Goal: Check status: Check status

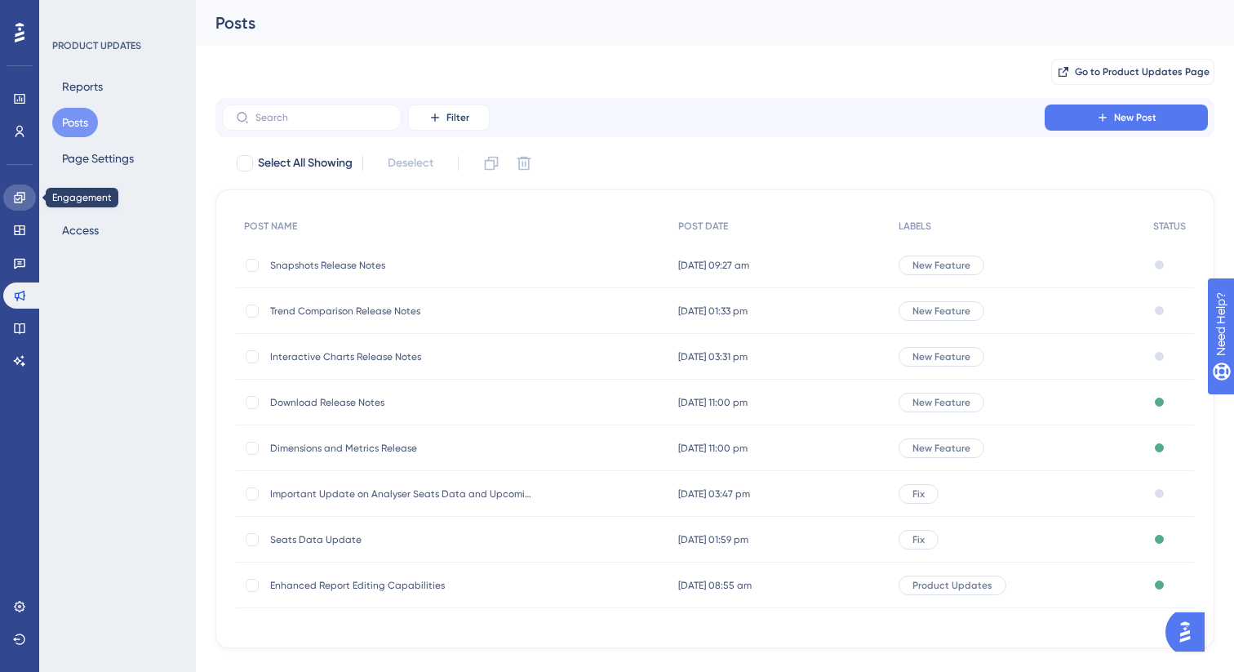
click at [13, 192] on icon at bounding box center [19, 197] width 13 height 13
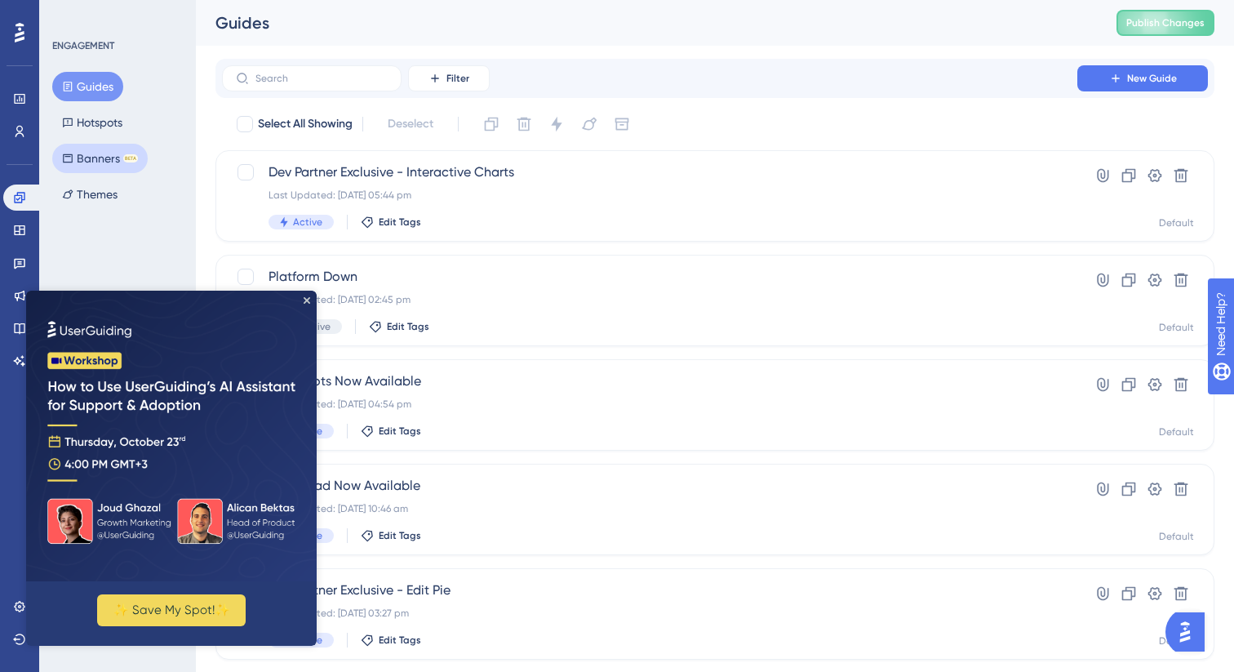
click at [98, 162] on button "Banners BETA" at bounding box center [99, 158] width 95 height 29
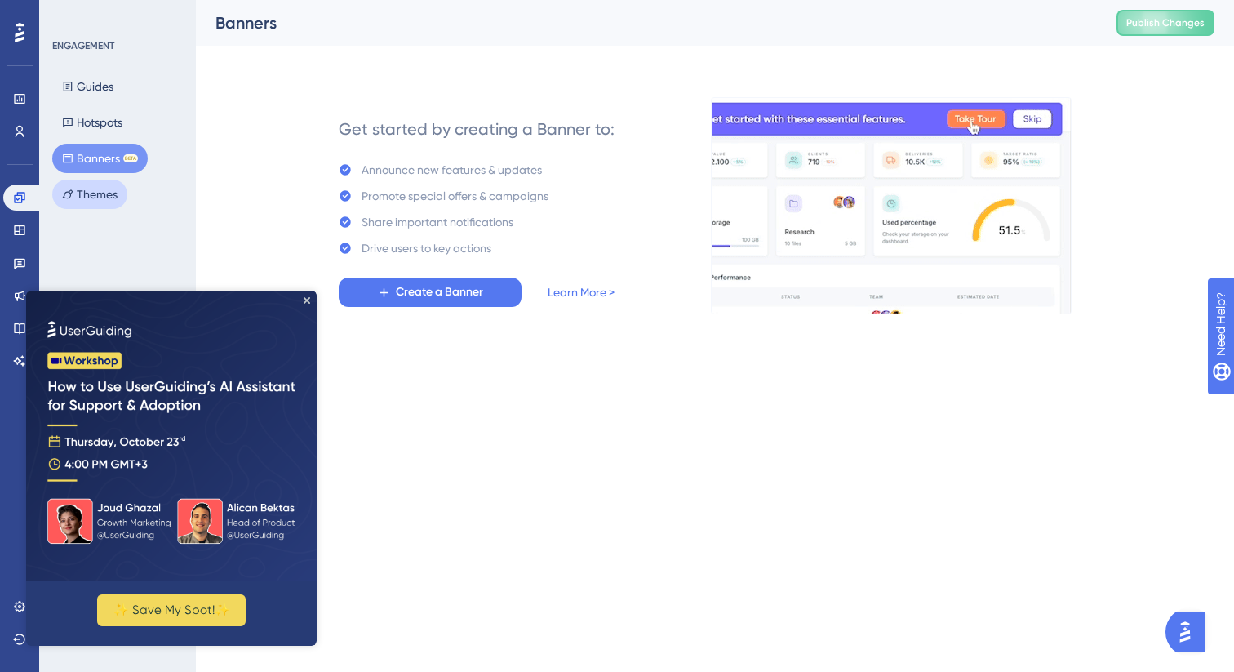
click at [98, 193] on button "Themes" at bounding box center [89, 194] width 75 height 29
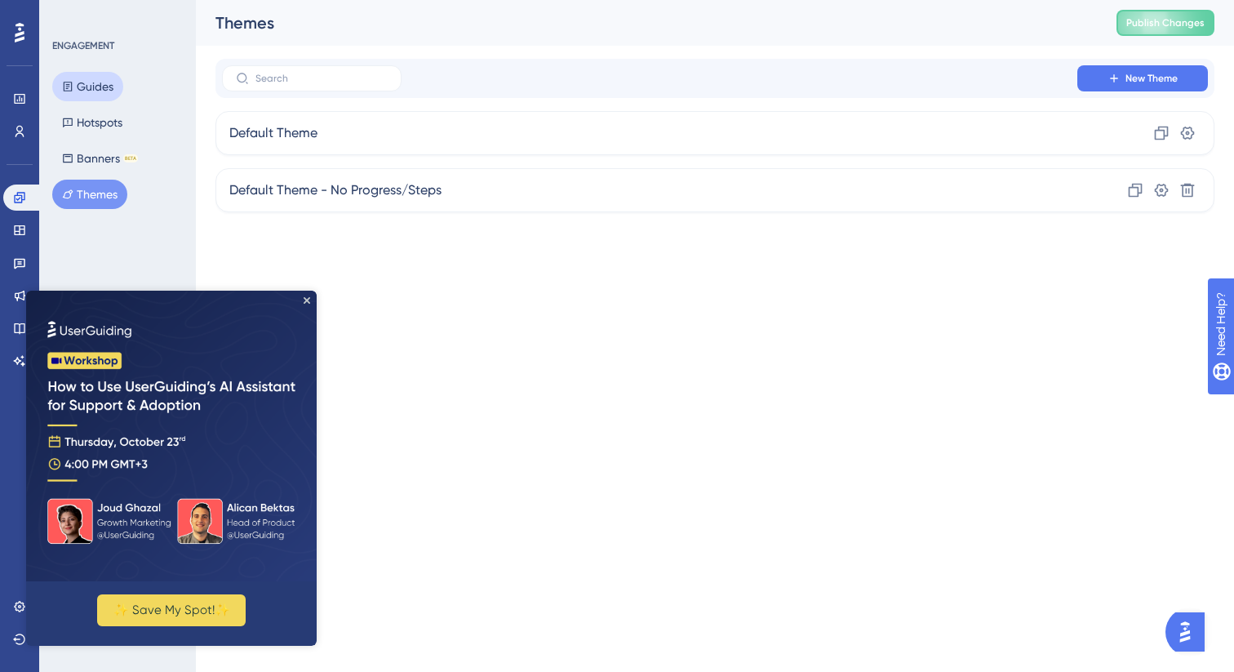
click at [76, 88] on button "Guides" at bounding box center [87, 86] width 71 height 29
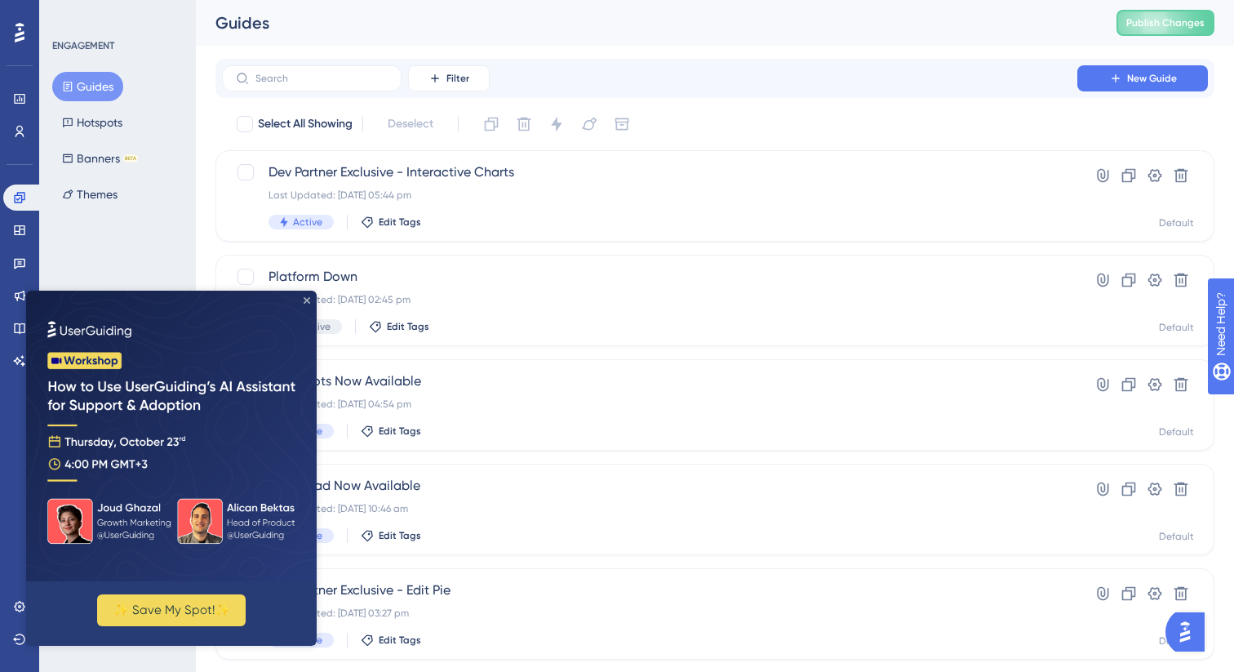
click at [309, 303] on icon "Close Preview" at bounding box center [307, 300] width 7 height 7
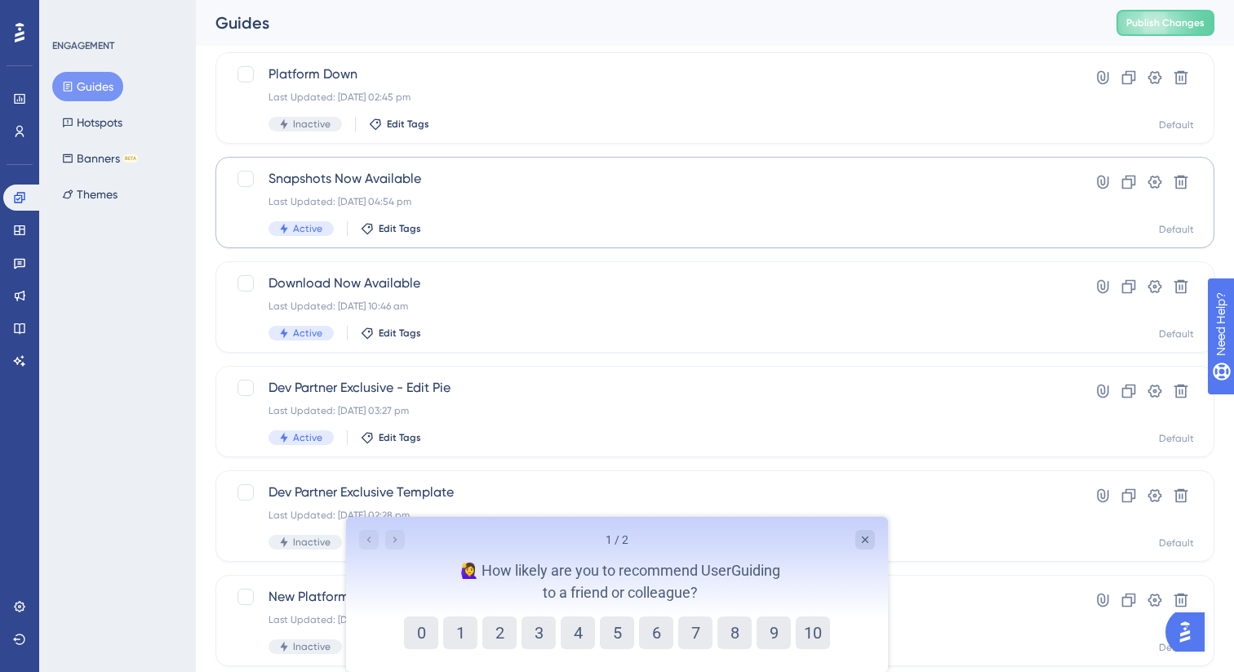
scroll to position [215, 0]
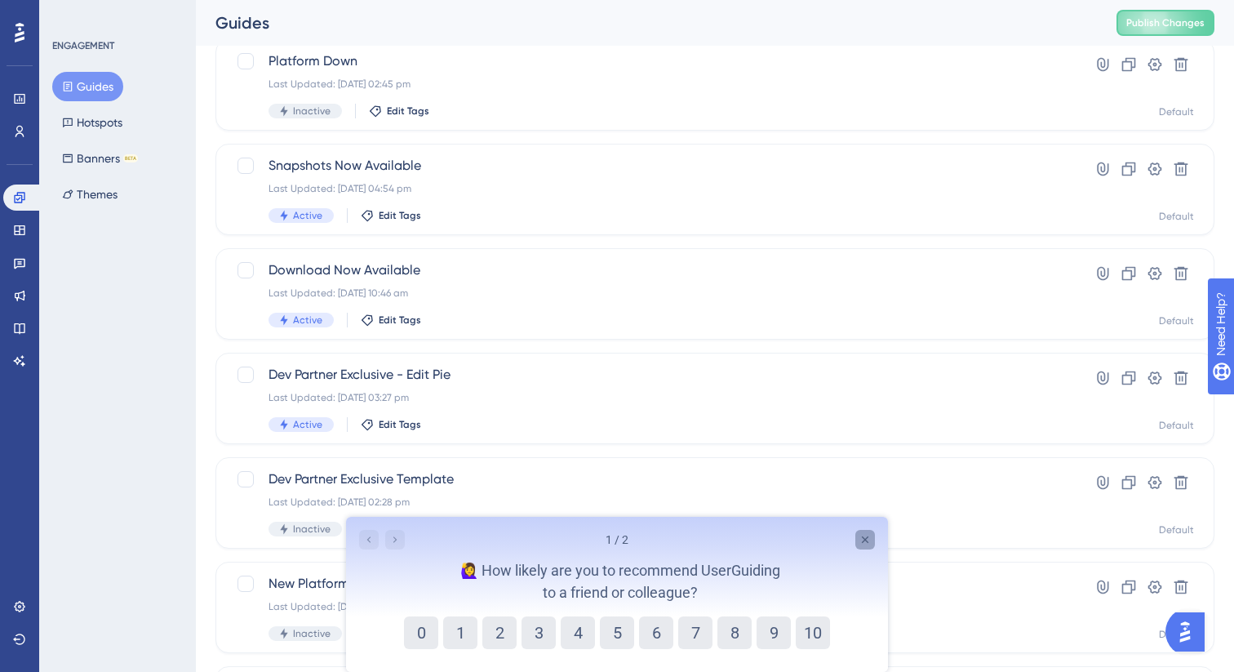
click at [865, 541] on icon "Close survey" at bounding box center [865, 539] width 13 height 13
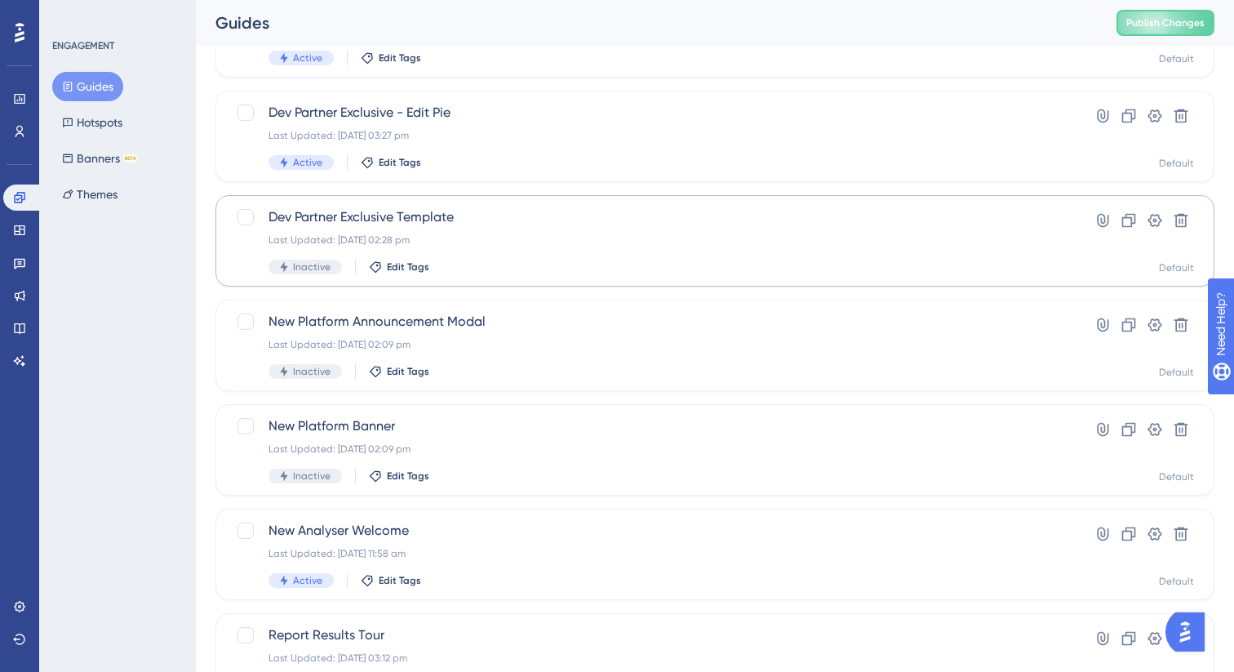
scroll to position [595, 0]
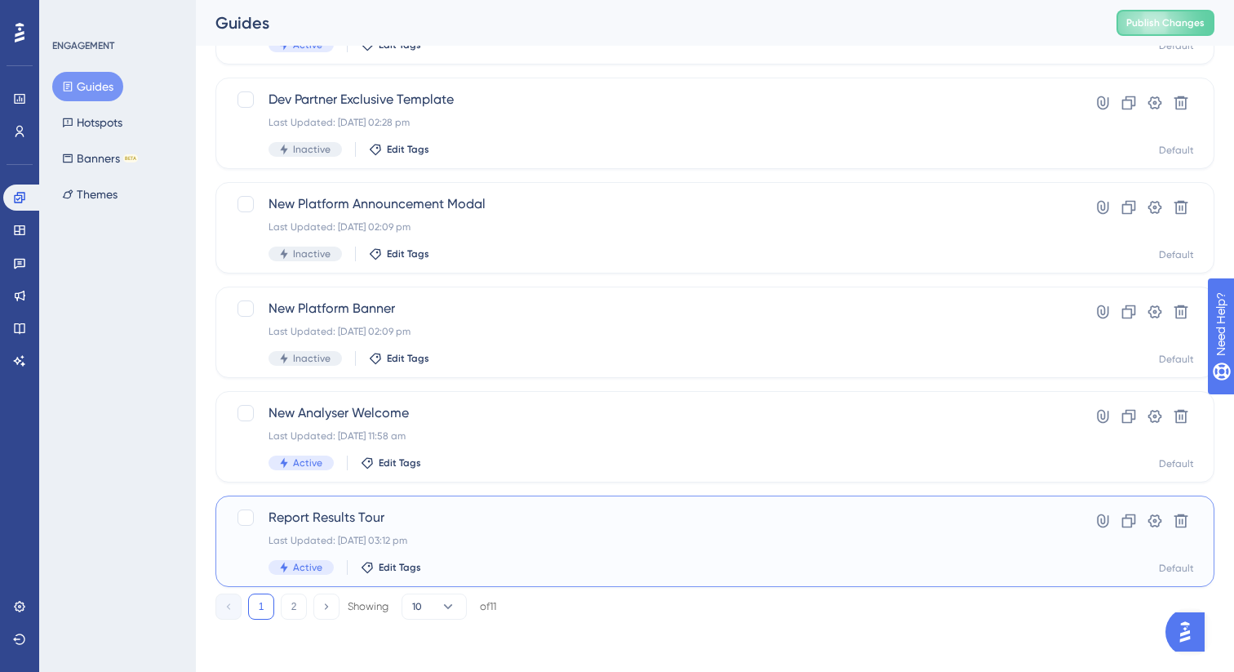
click at [531, 531] on div "Report Results Tour Last Updated: [DATE] 03:12 pm Active Edit Tags" at bounding box center [650, 541] width 762 height 67
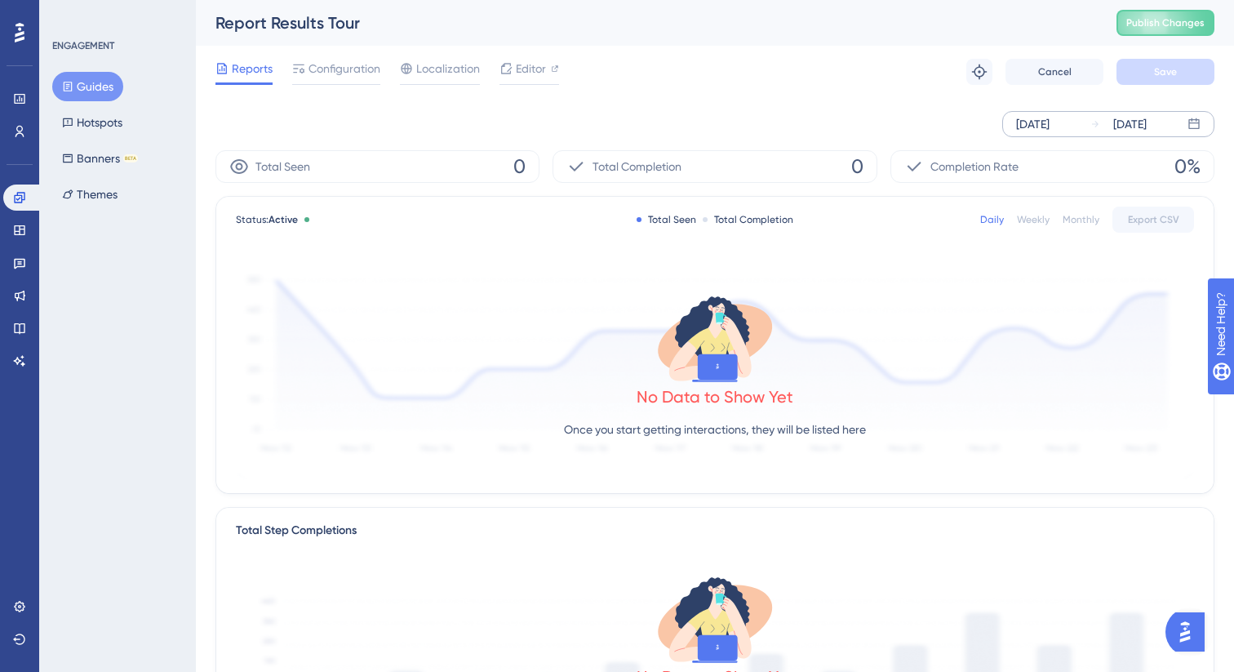
click at [1192, 123] on icon at bounding box center [1194, 124] width 13 height 13
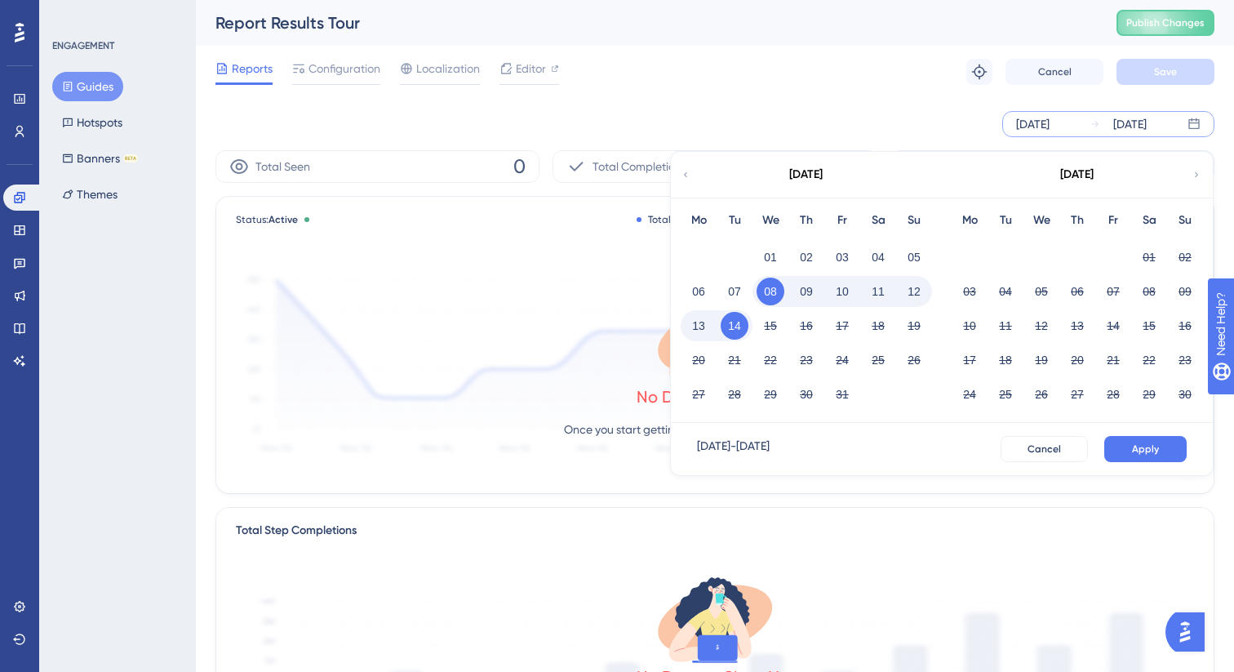
click at [694, 174] on div "[DATE]" at bounding box center [805, 175] width 269 height 46
click at [689, 174] on icon at bounding box center [686, 174] width 10 height 15
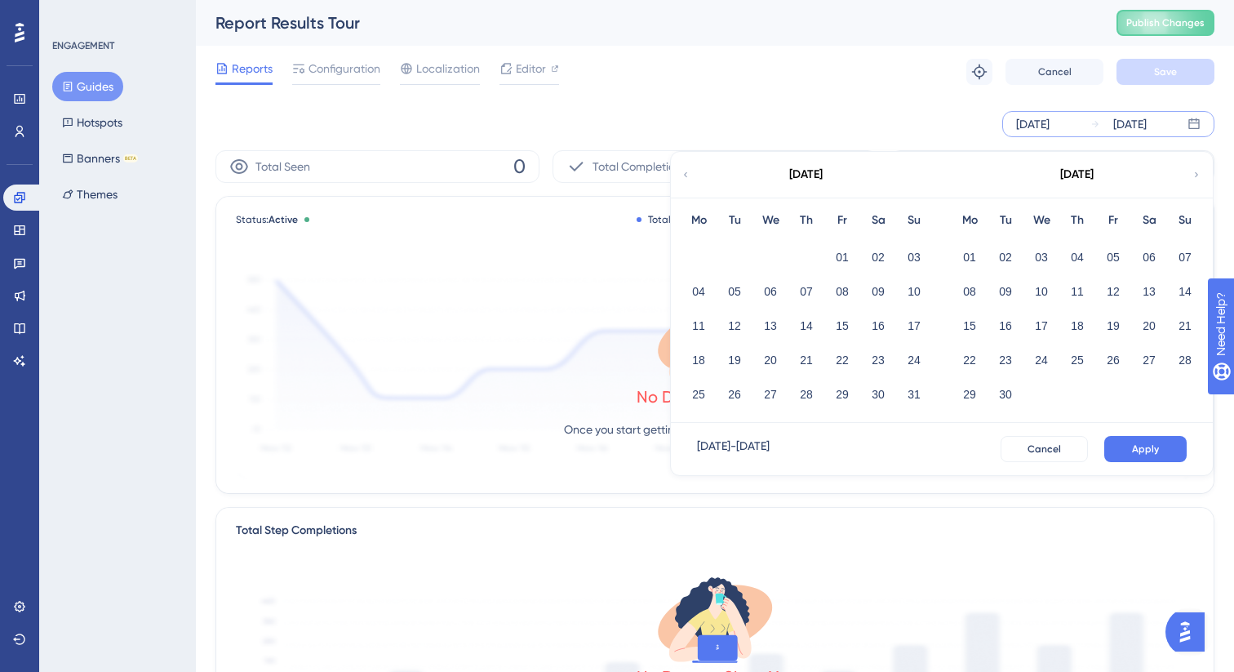
click at [689, 174] on icon at bounding box center [686, 174] width 10 height 15
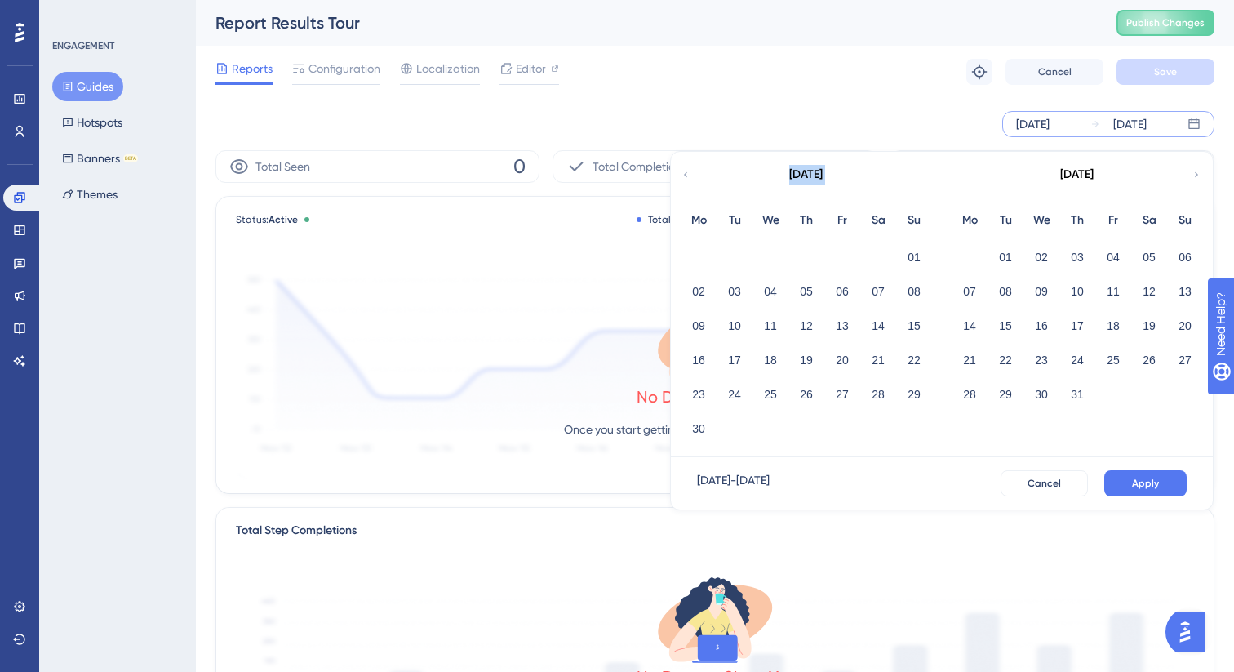
click at [689, 174] on icon at bounding box center [686, 174] width 10 height 15
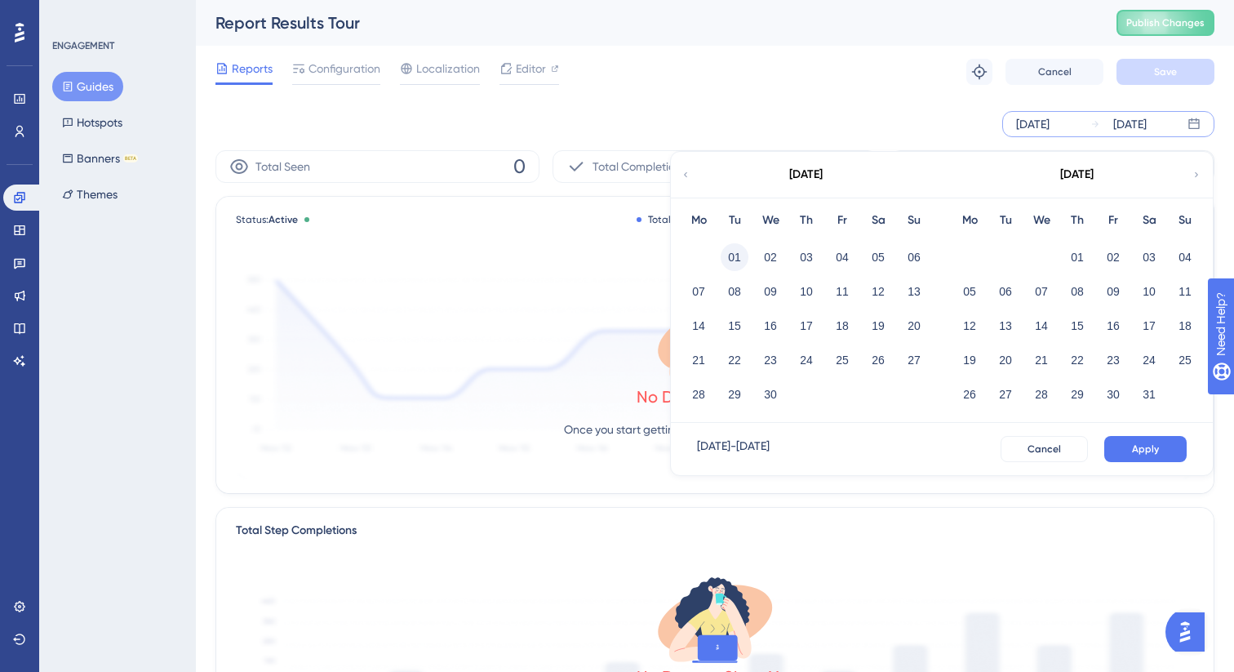
click at [733, 252] on button "01" at bounding box center [735, 257] width 28 height 28
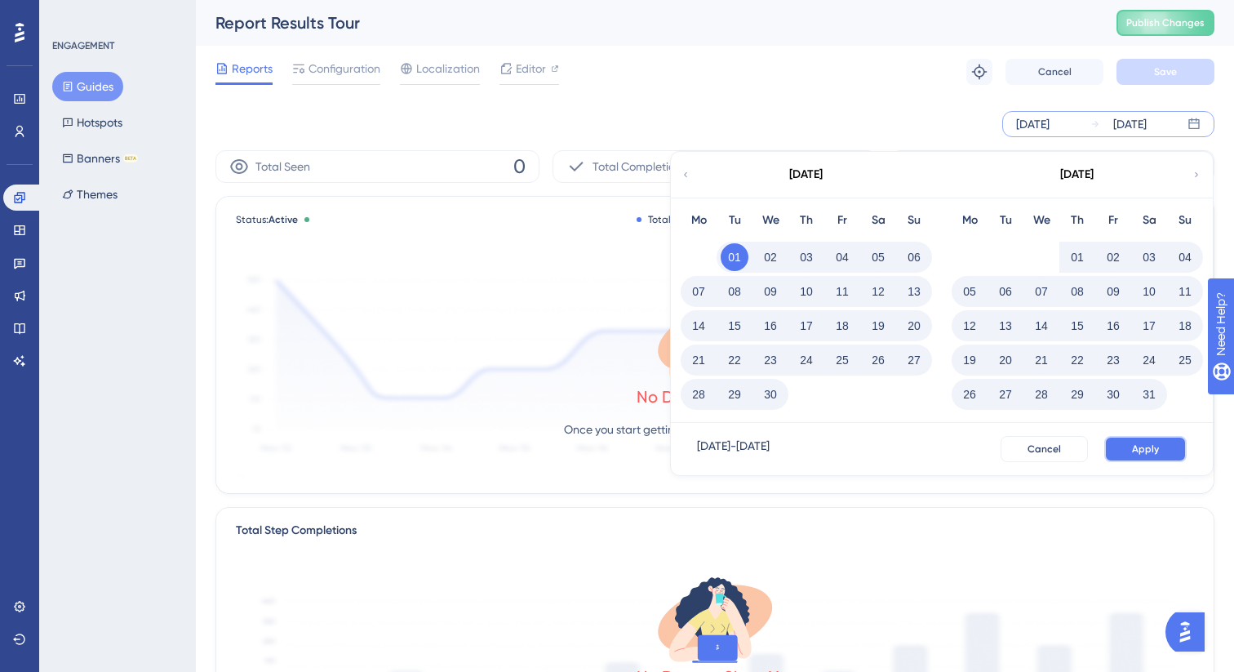
click at [1164, 447] on button "Apply" at bounding box center [1145, 449] width 82 height 26
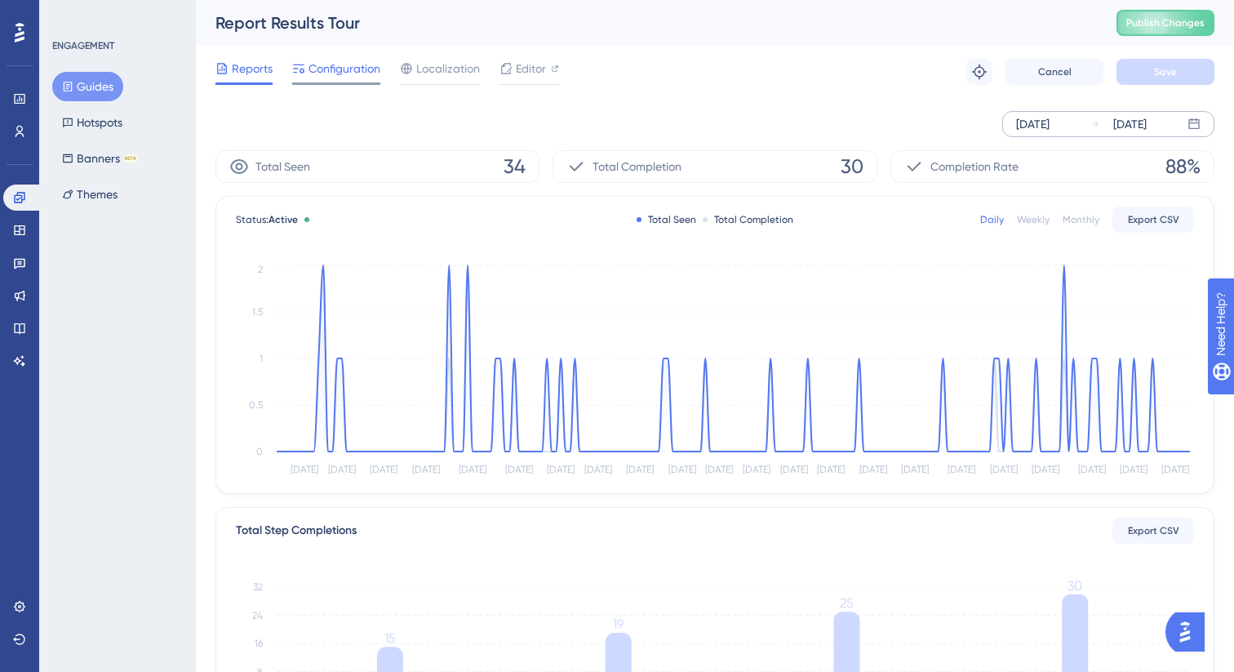
click at [341, 71] on span "Configuration" at bounding box center [345, 69] width 72 height 20
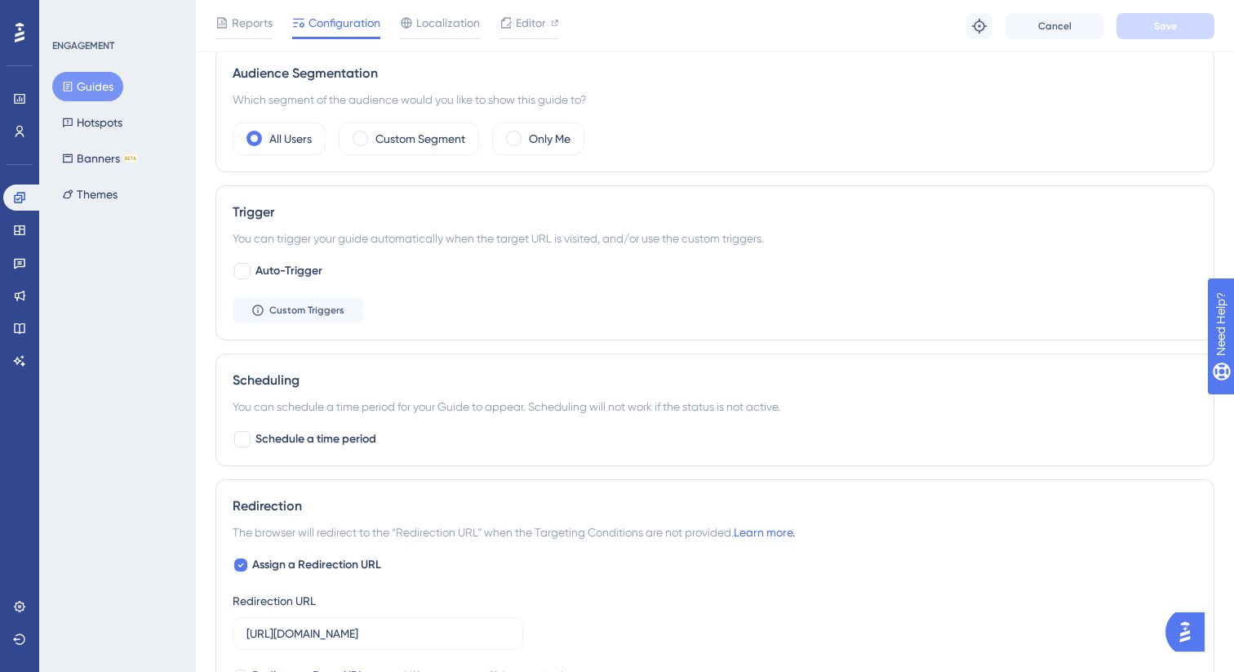
scroll to position [589, 0]
click at [331, 317] on button "Custom Triggers" at bounding box center [298, 308] width 131 height 26
